Goal: Navigation & Orientation: Find specific page/section

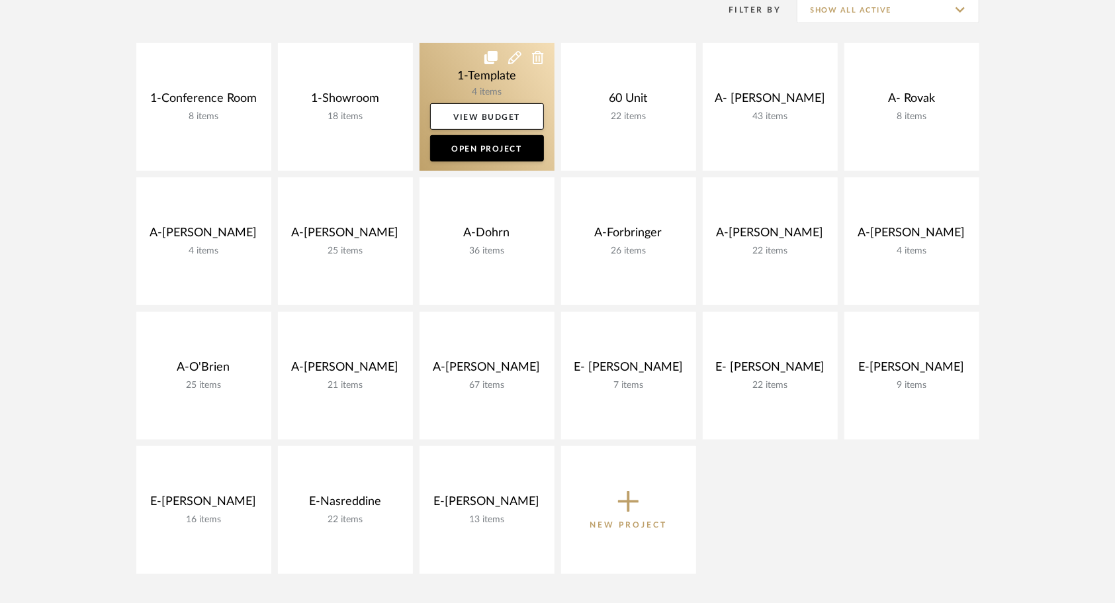
scroll to position [290, 0]
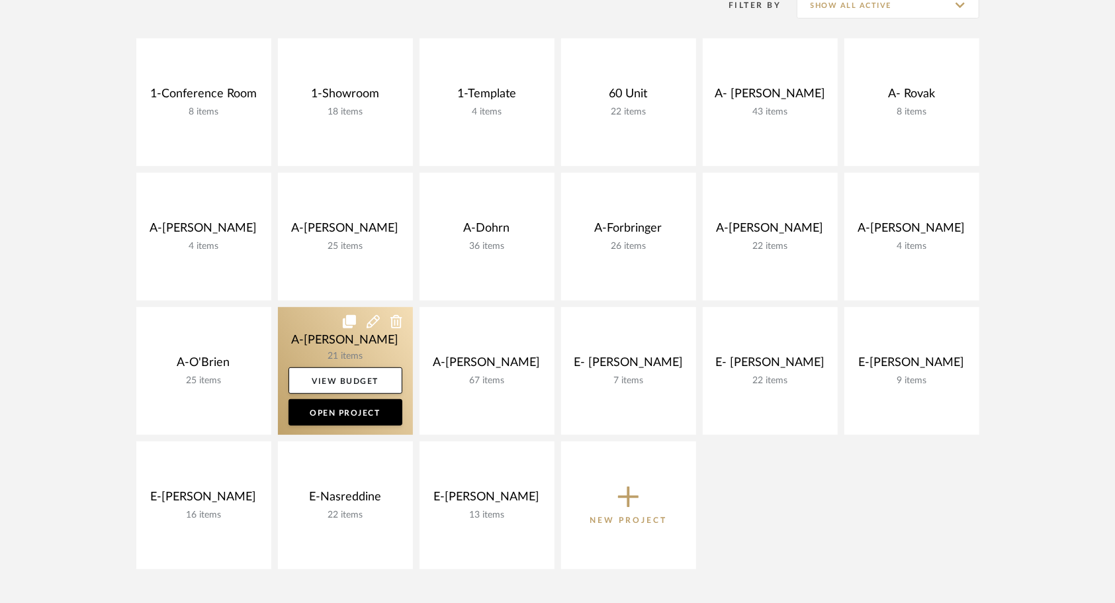
click at [305, 349] on link at bounding box center [345, 371] width 135 height 128
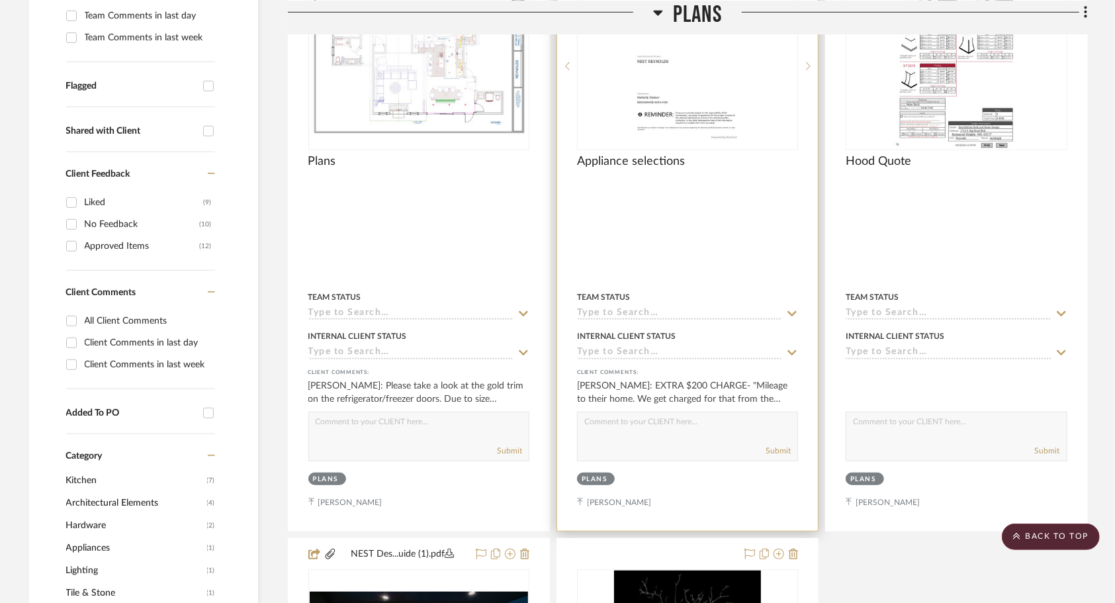
scroll to position [403, 0]
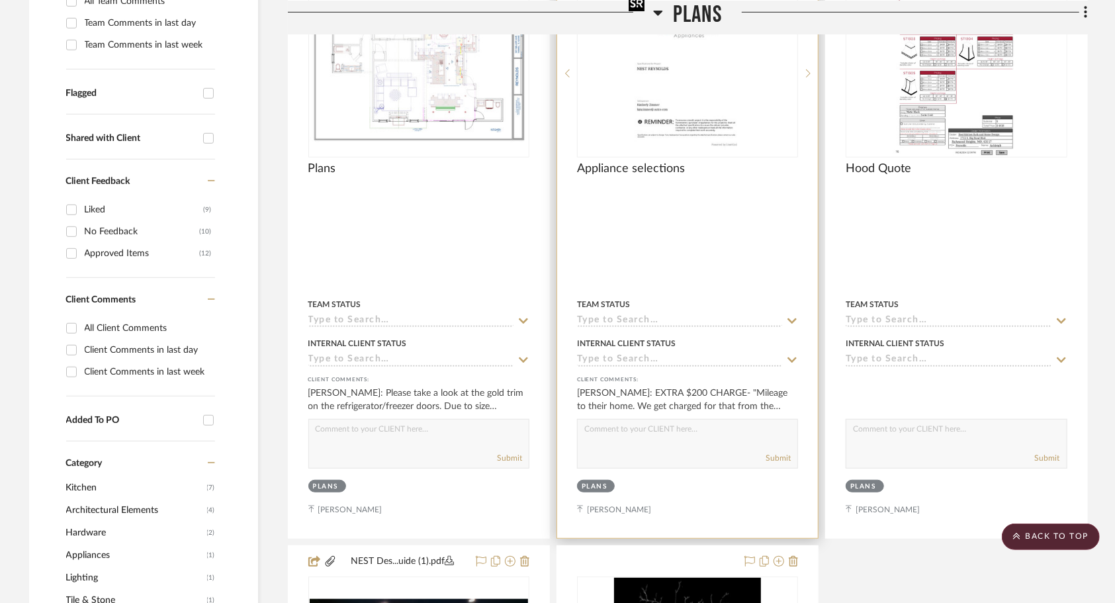
click at [737, 107] on img "0" at bounding box center [688, 74] width 128 height 166
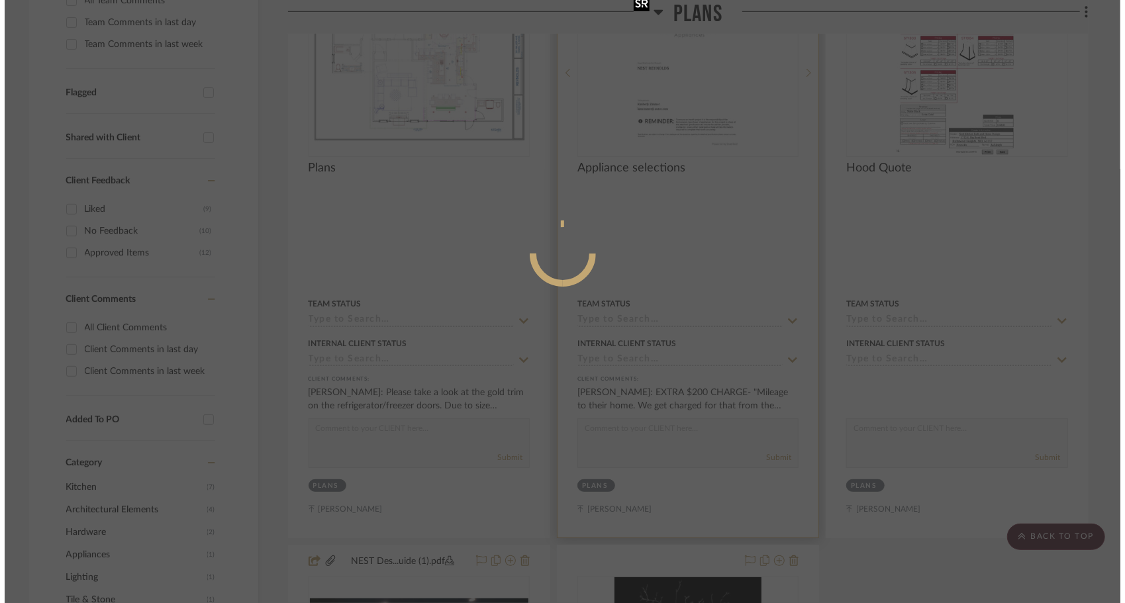
scroll to position [0, 0]
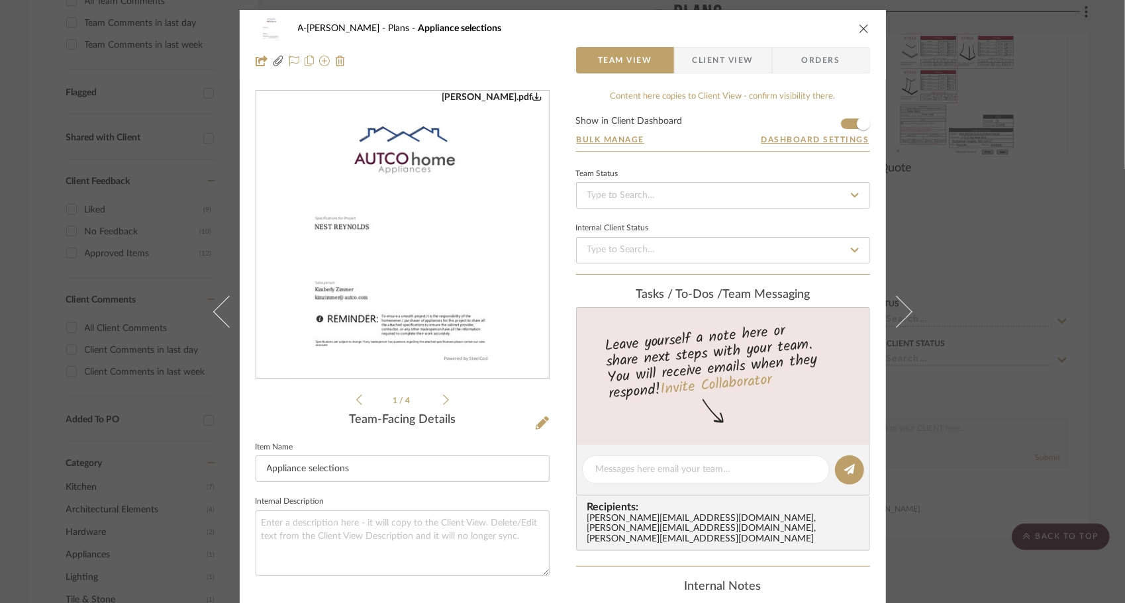
click at [443, 401] on icon at bounding box center [446, 400] width 6 height 12
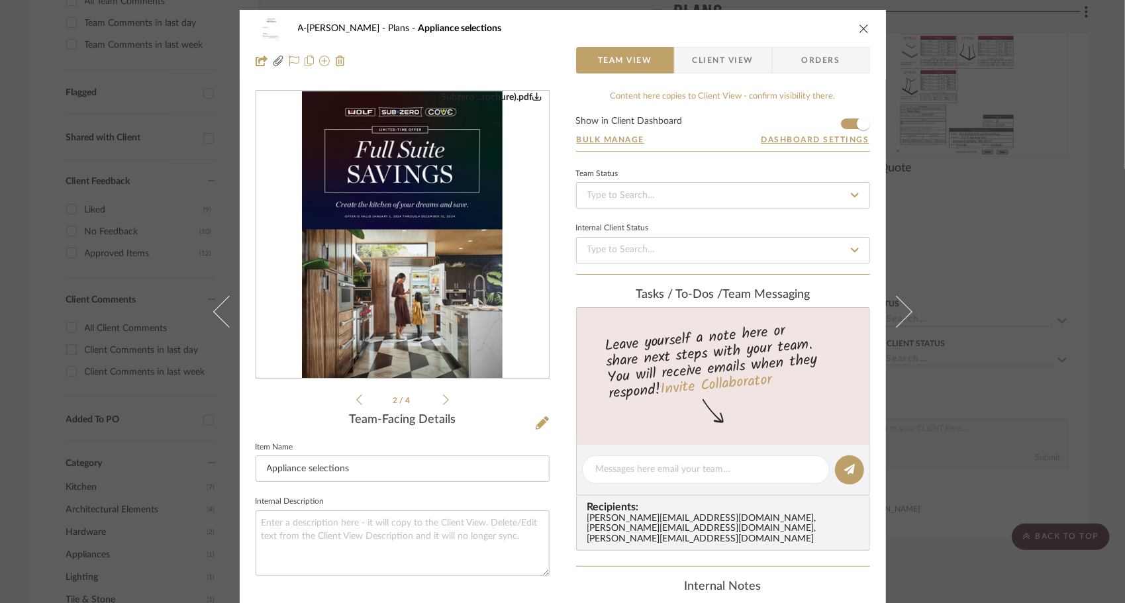
click at [443, 401] on icon at bounding box center [446, 400] width 6 height 12
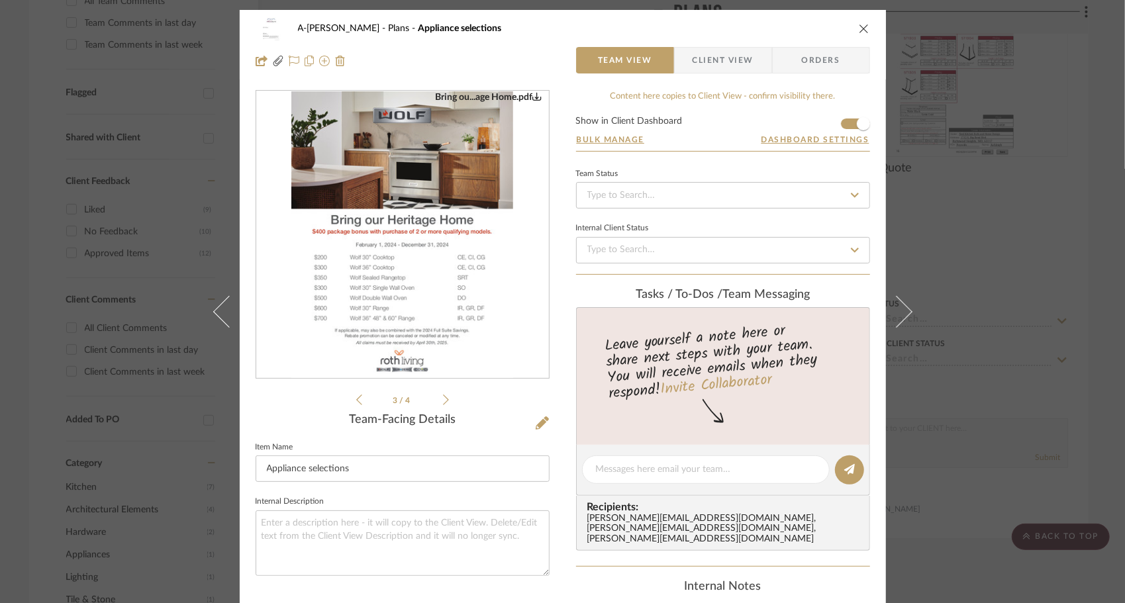
click at [443, 401] on icon at bounding box center [446, 400] width 6 height 12
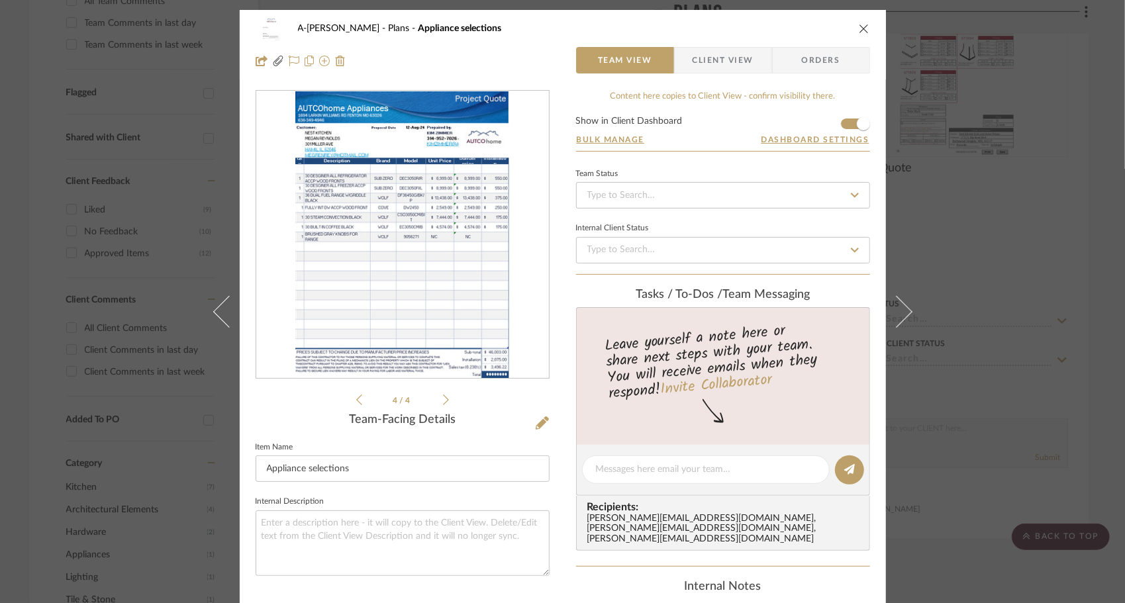
click at [356, 398] on icon at bounding box center [359, 400] width 6 height 12
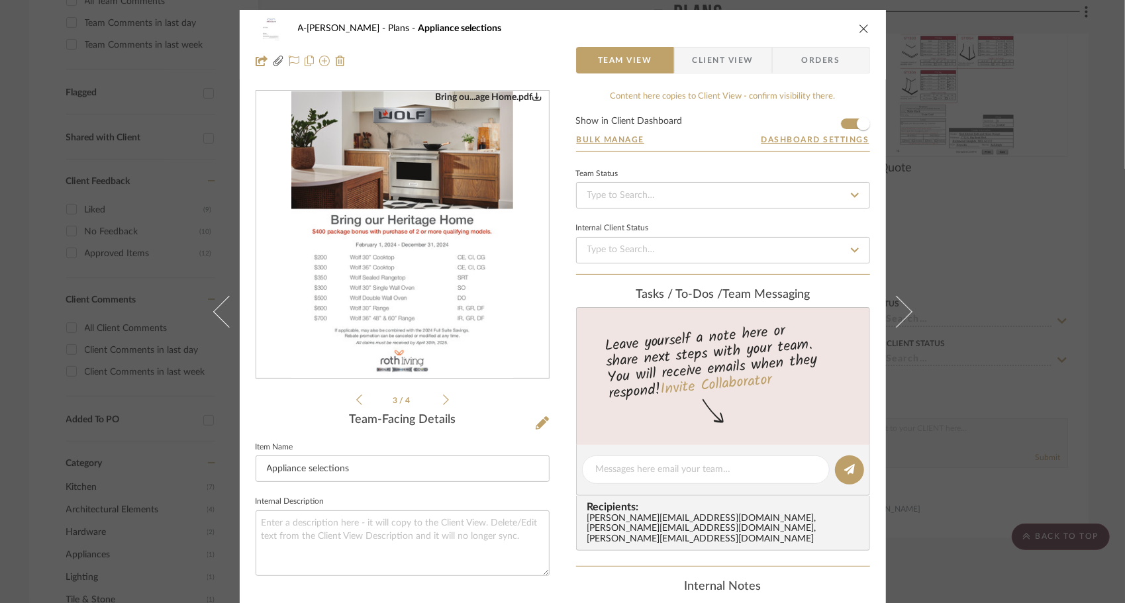
click at [356, 398] on icon at bounding box center [359, 400] width 6 height 12
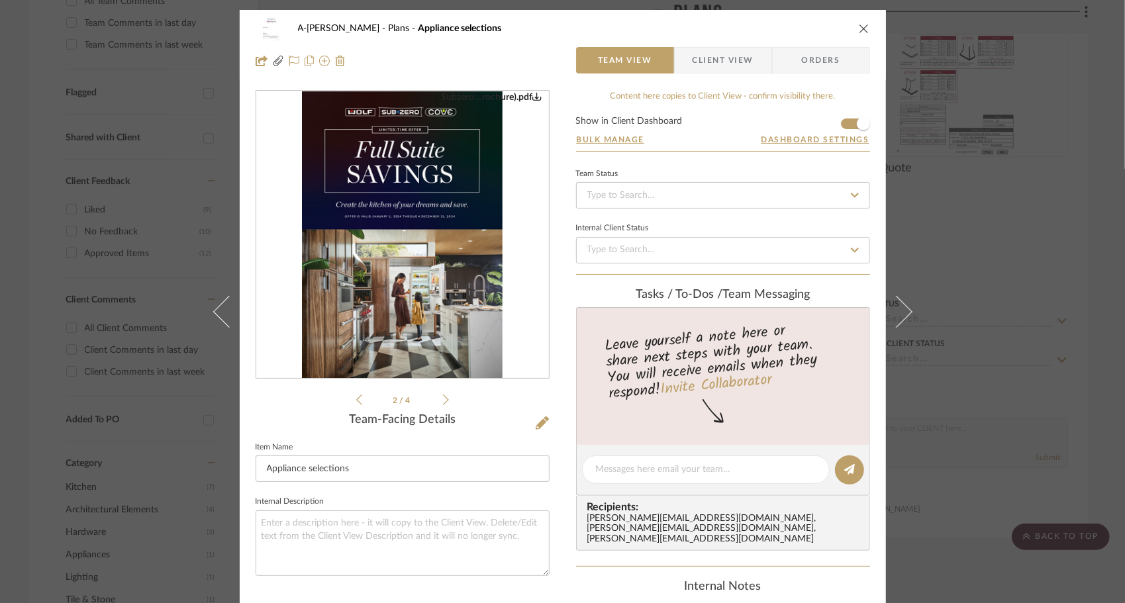
click at [356, 398] on icon at bounding box center [359, 400] width 6 height 12
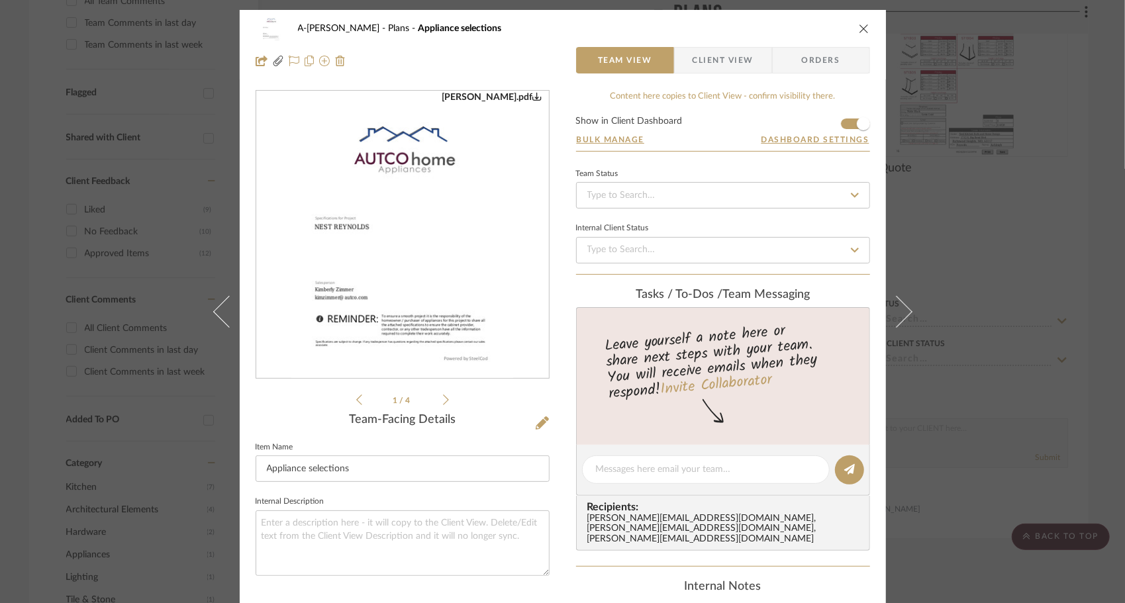
click at [356, 398] on icon at bounding box center [359, 400] width 6 height 12
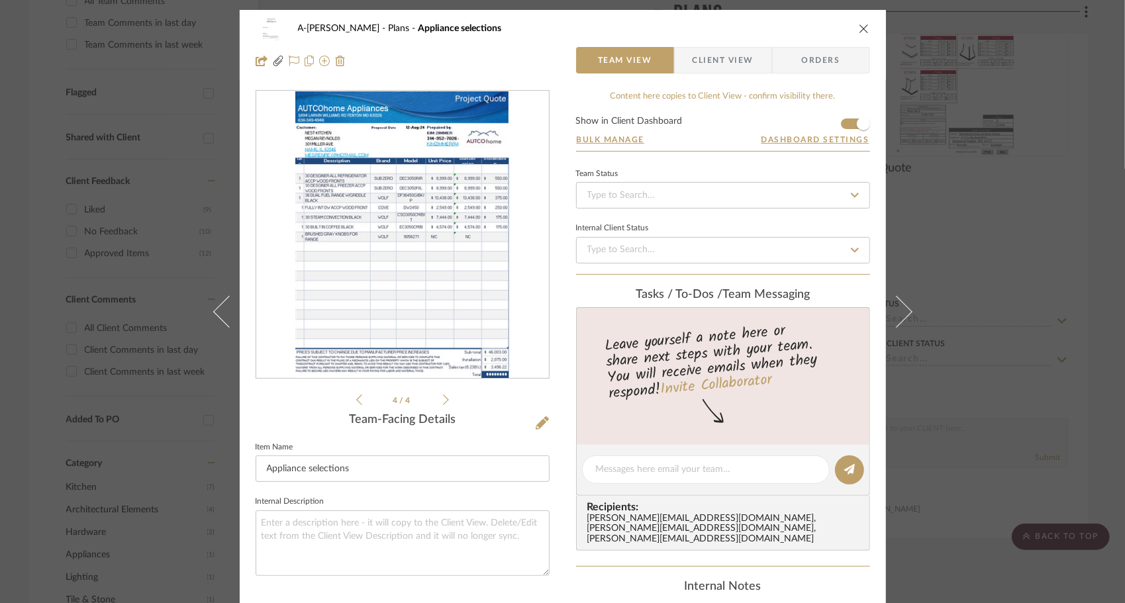
click at [356, 398] on icon at bounding box center [359, 400] width 6 height 12
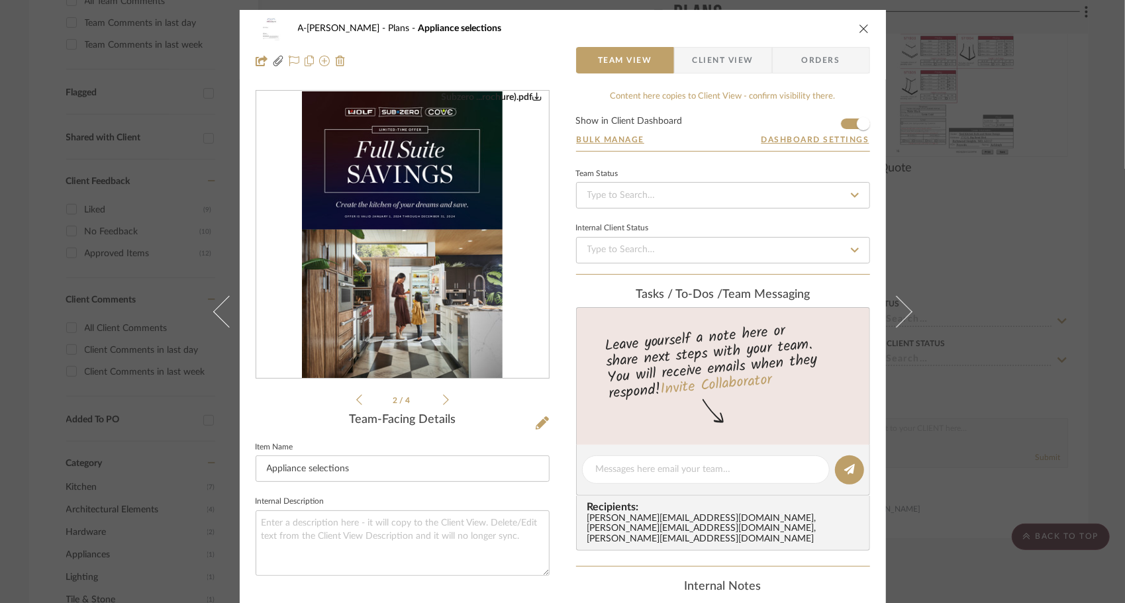
click at [356, 398] on icon at bounding box center [359, 400] width 6 height 12
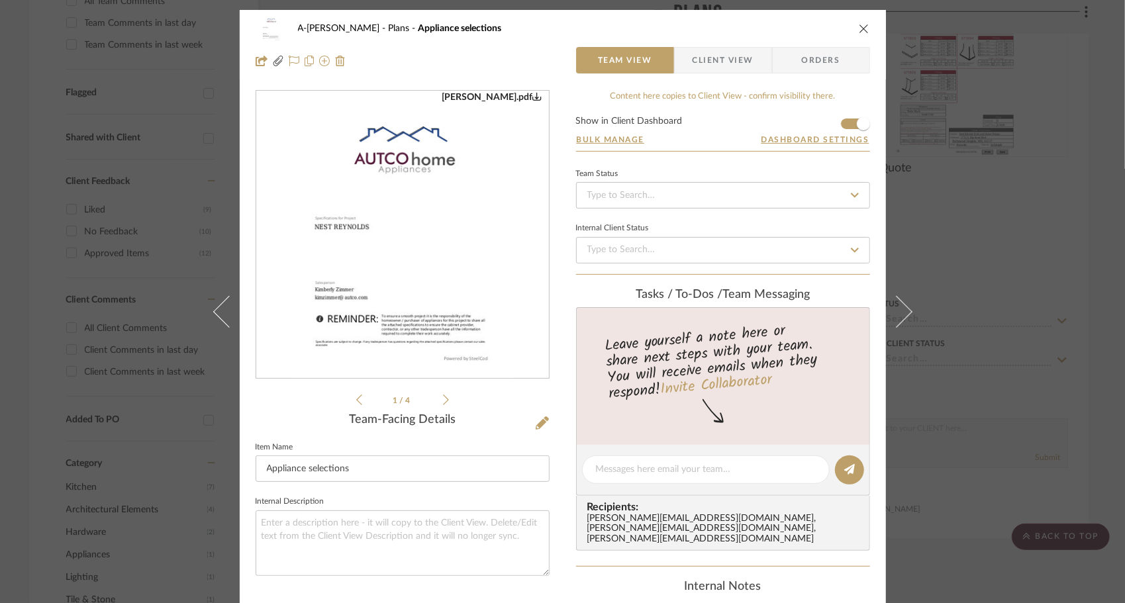
click at [356, 398] on icon at bounding box center [359, 400] width 6 height 12
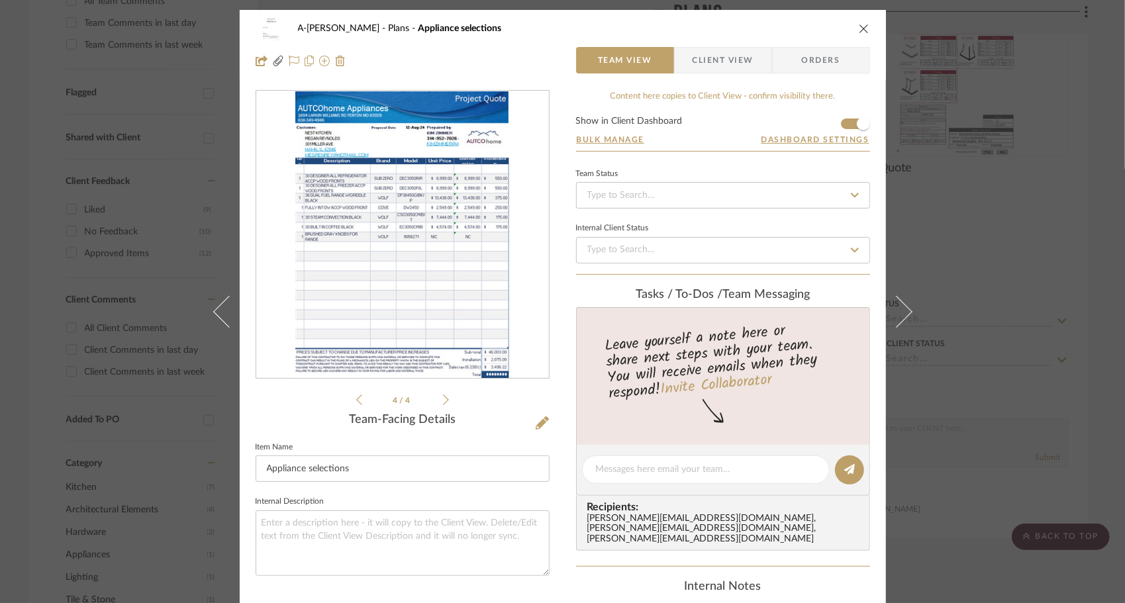
click at [356, 396] on icon at bounding box center [359, 400] width 6 height 12
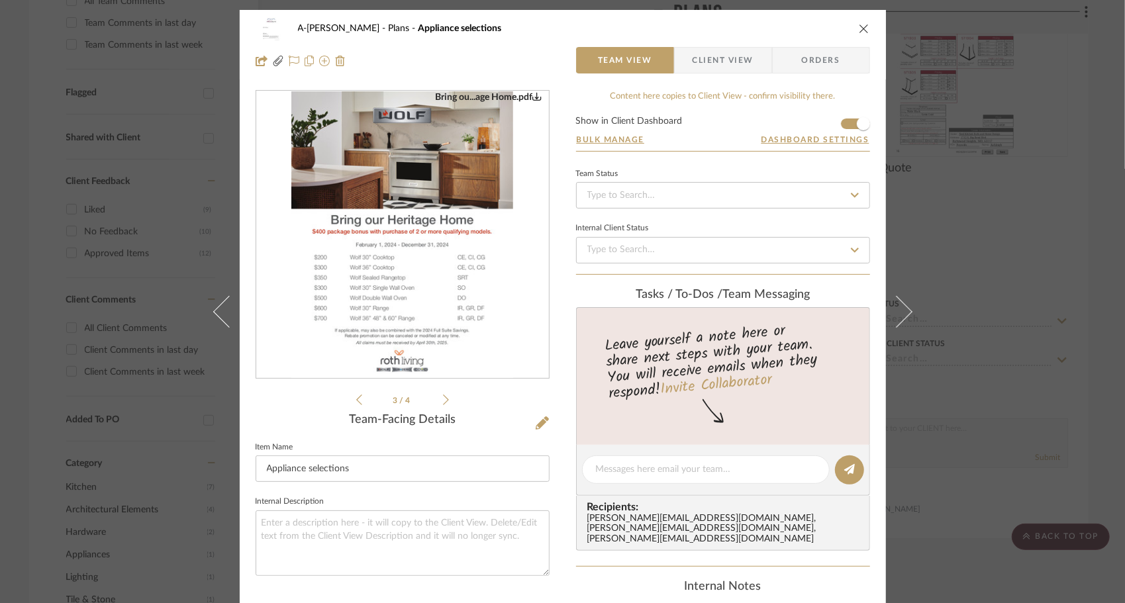
click at [356, 396] on icon at bounding box center [359, 400] width 6 height 12
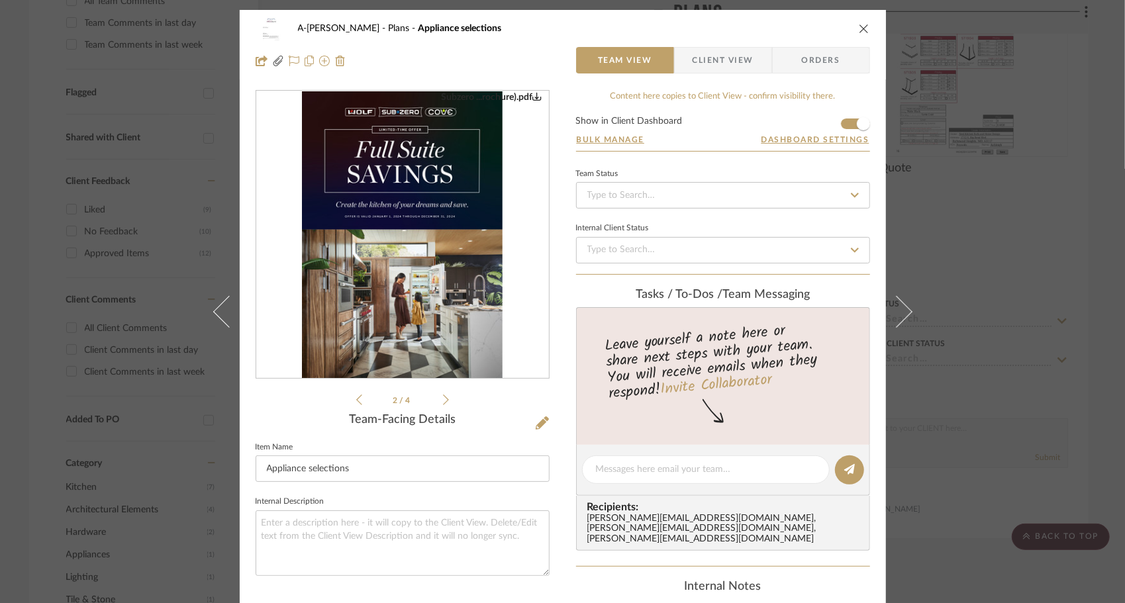
click at [356, 396] on icon at bounding box center [359, 400] width 6 height 12
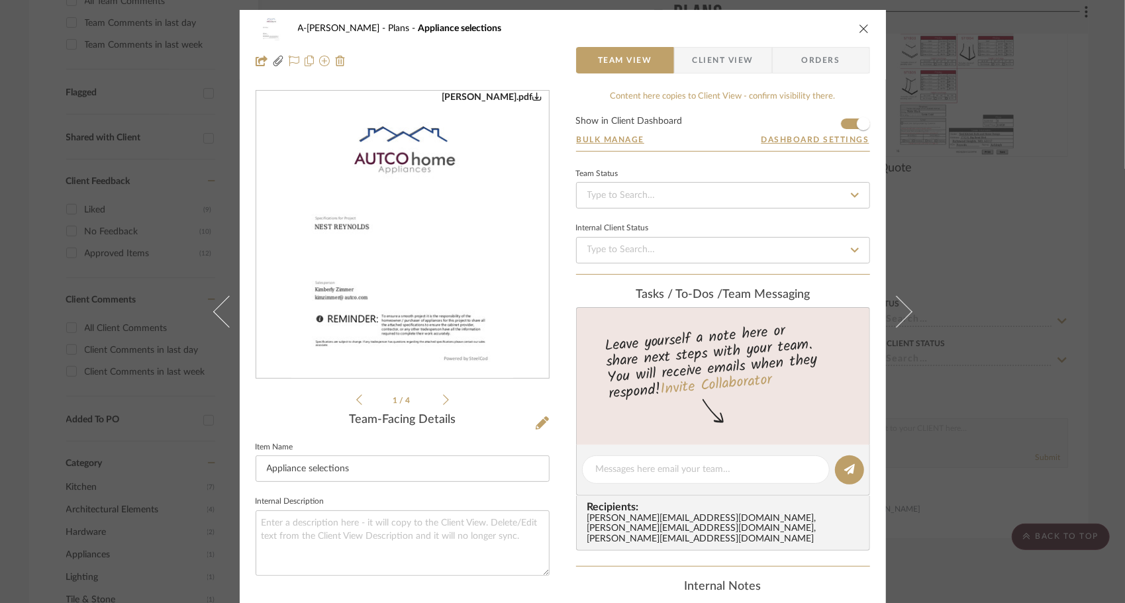
click at [384, 303] on img "0" at bounding box center [402, 234] width 222 height 287
